Goal: Navigation & Orientation: Find specific page/section

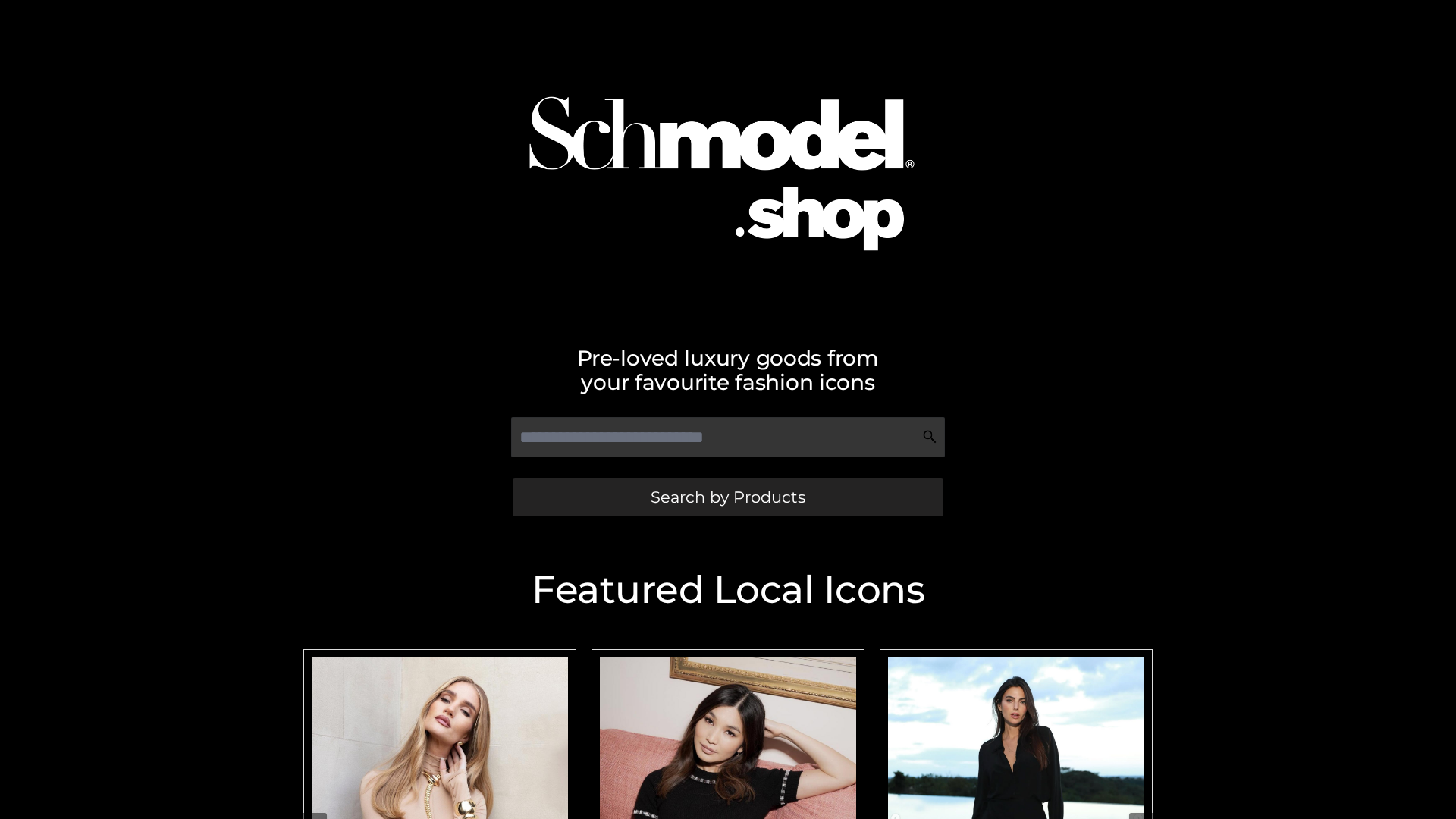
click at [727, 497] on span "Search by Products" at bounding box center [728, 497] width 155 height 16
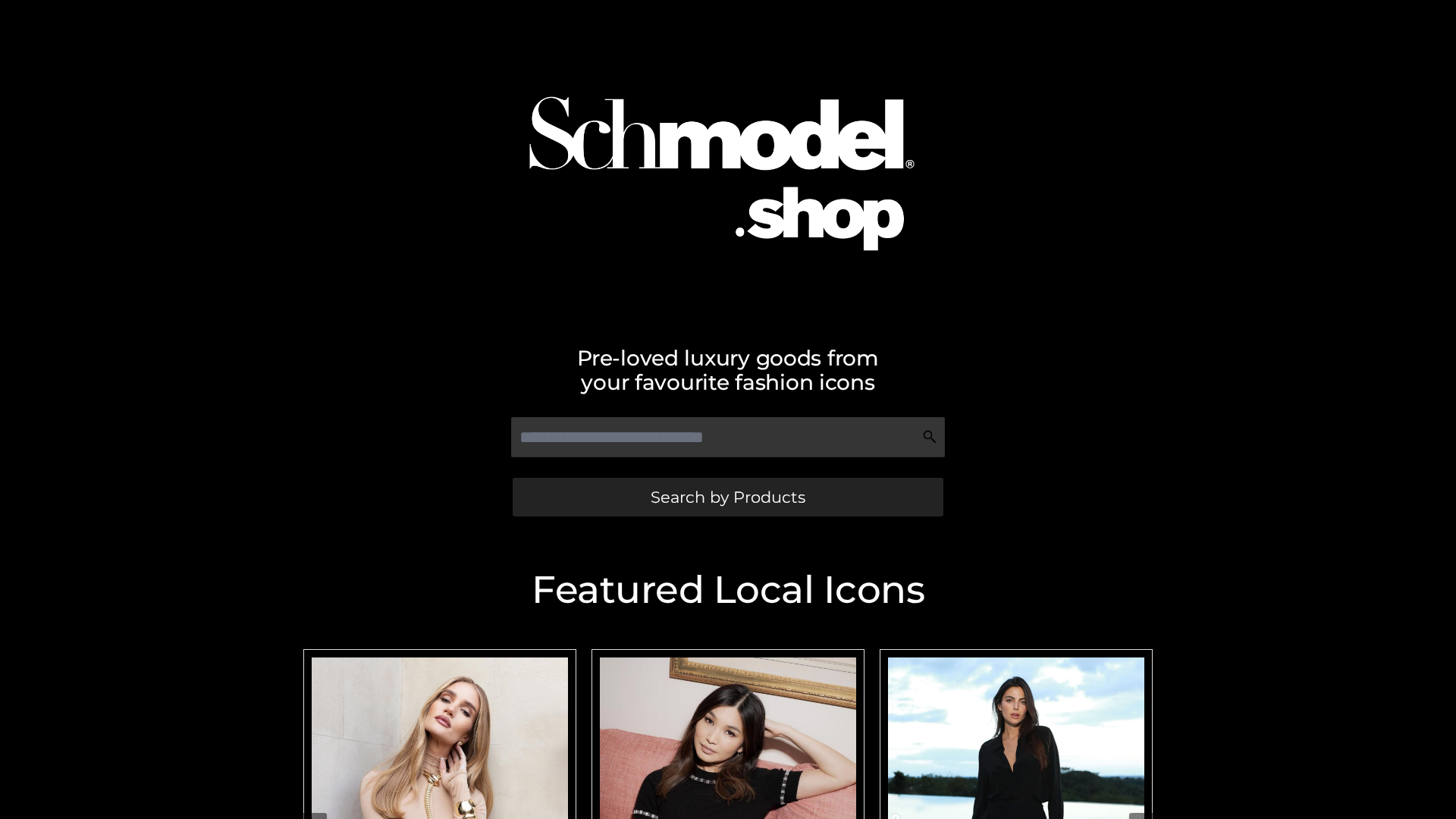
click at [727, 497] on span "Search by Products" at bounding box center [728, 497] width 155 height 16
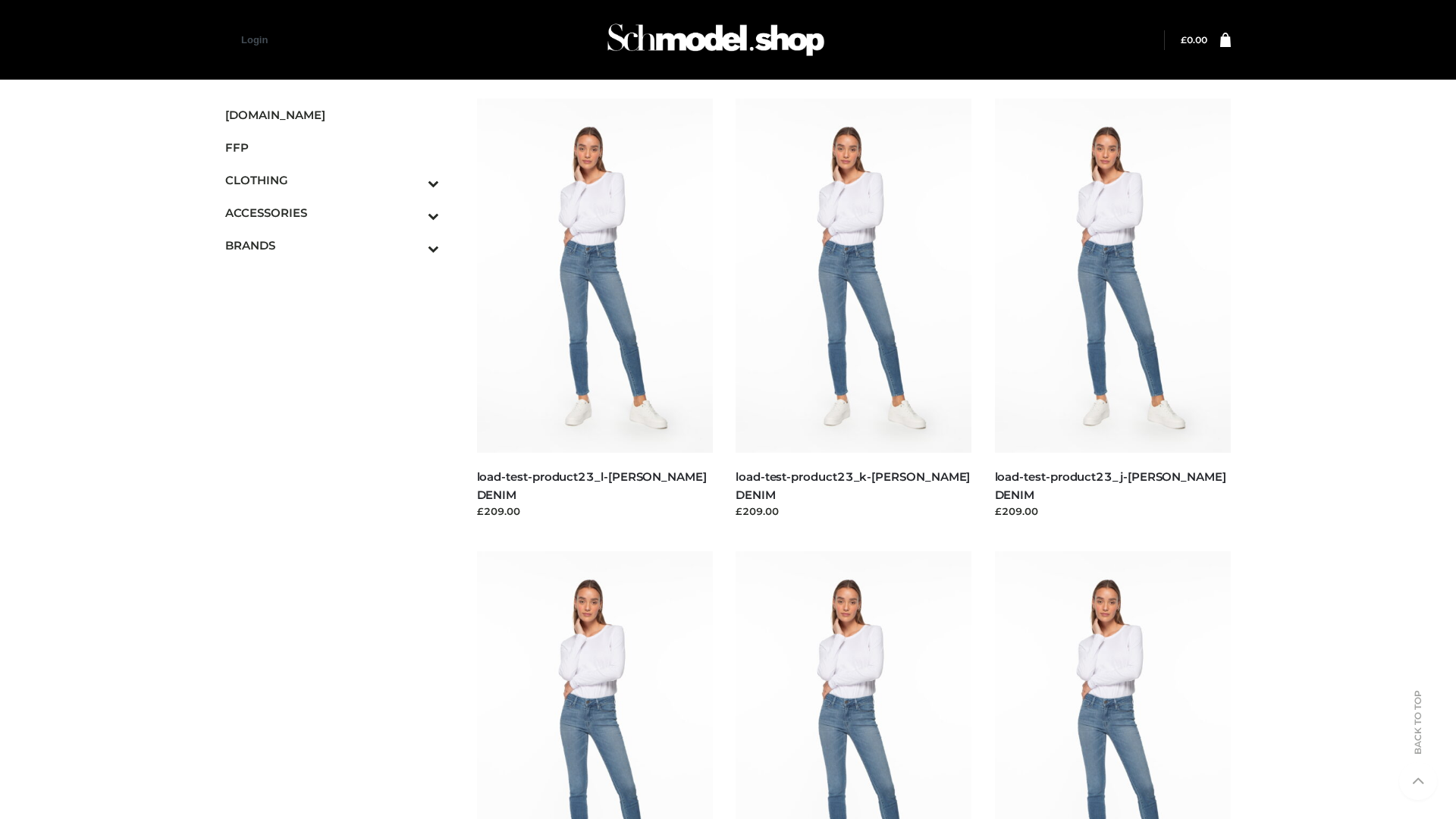
scroll to position [1330, 0]
